Goal: Task Accomplishment & Management: Manage account settings

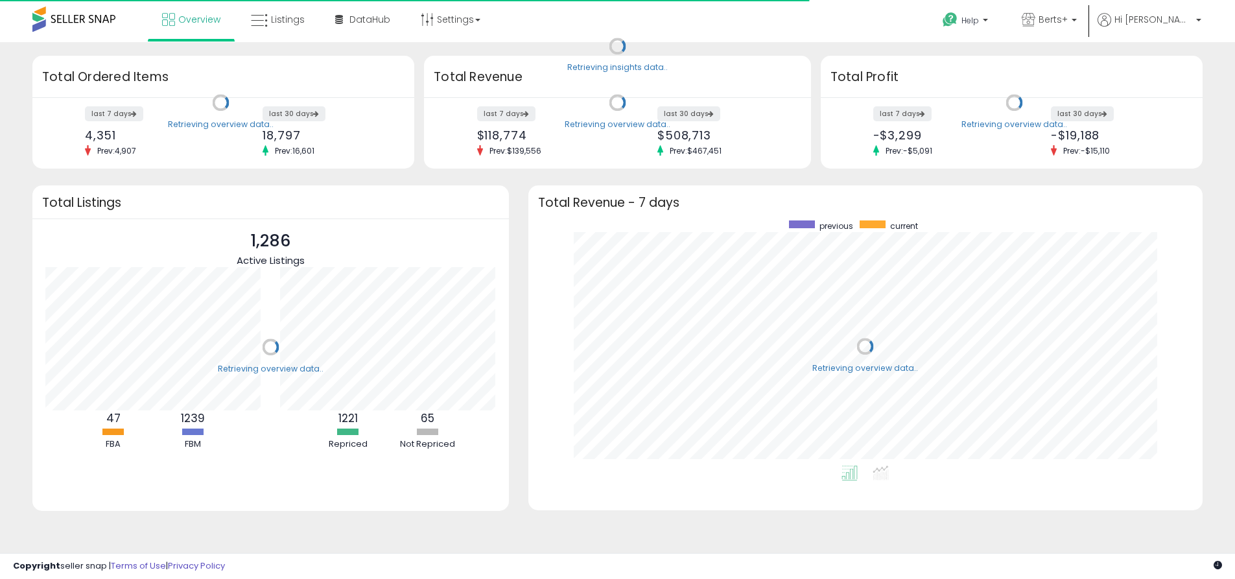
scroll to position [245, 649]
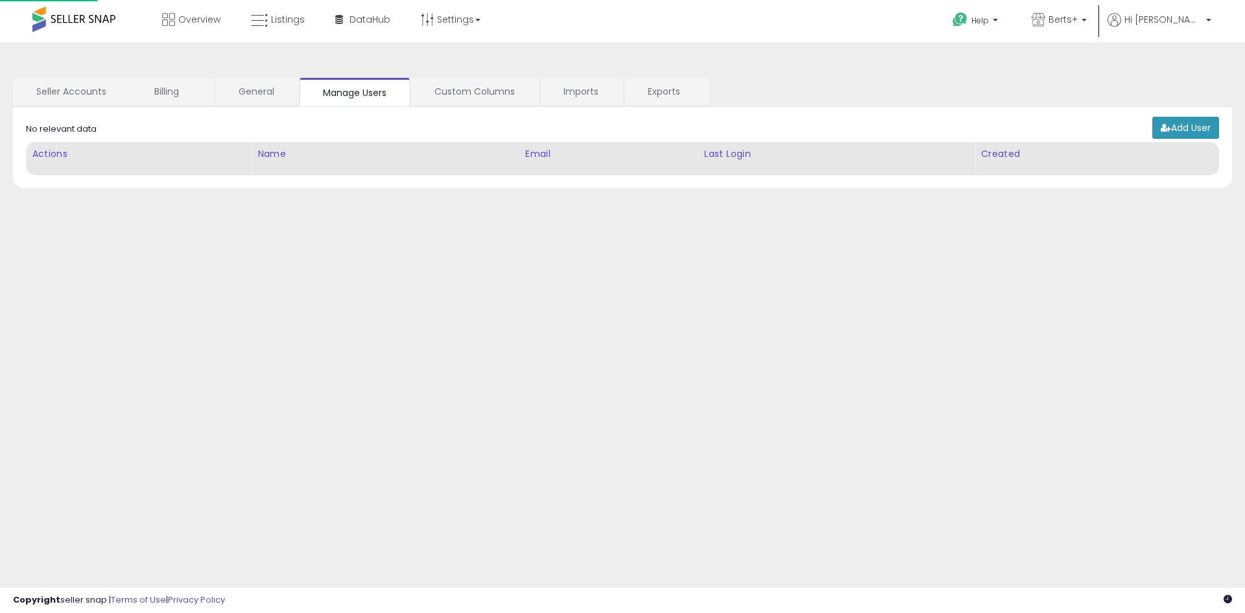
click at [665, 91] on link "Exports" at bounding box center [665, 91] width 83 height 27
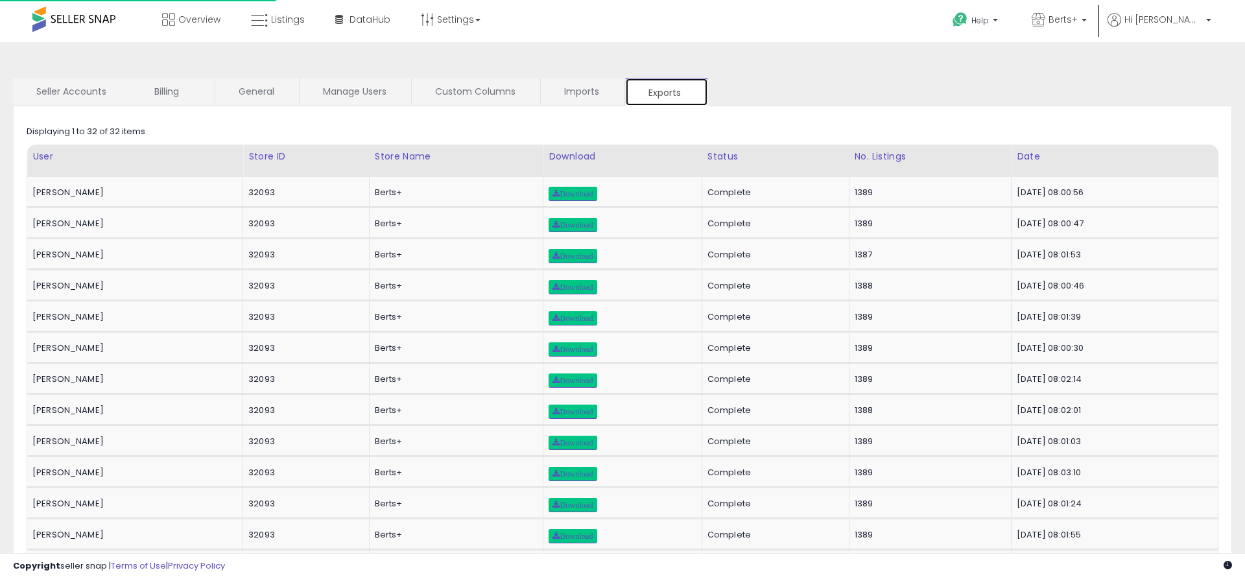
click at [666, 92] on link "Exports" at bounding box center [666, 92] width 83 height 29
